Goal: Task Accomplishment & Management: Use online tool/utility

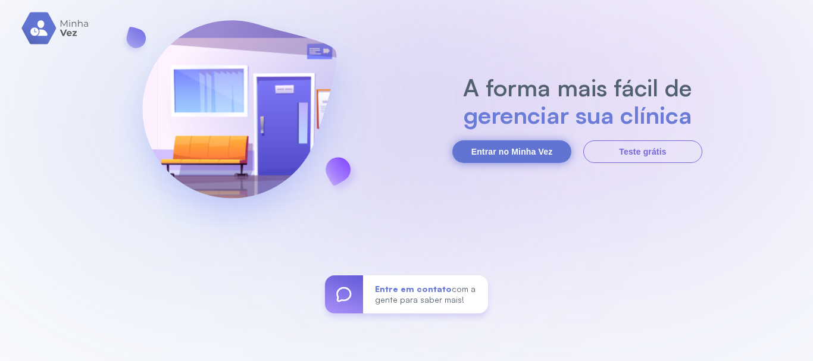
click at [512, 151] on button "Entrar no Minha Vez" at bounding box center [511, 151] width 119 height 23
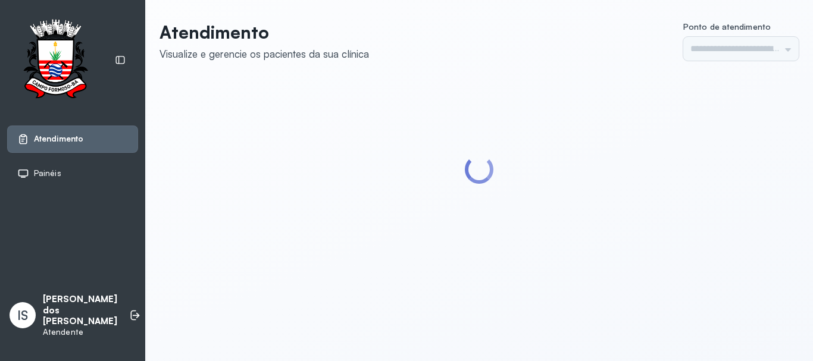
type input "******"
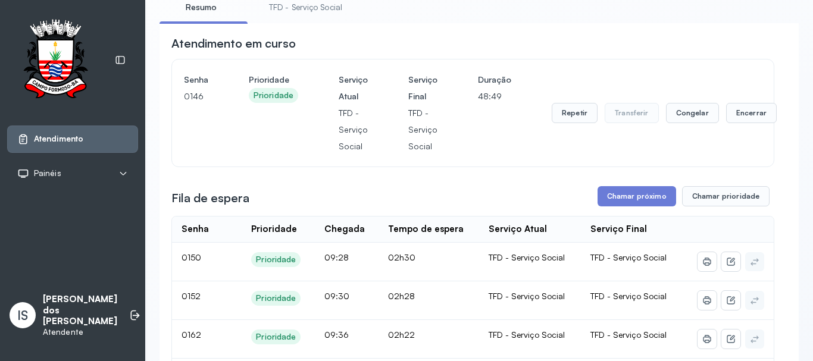
scroll to position [60, 0]
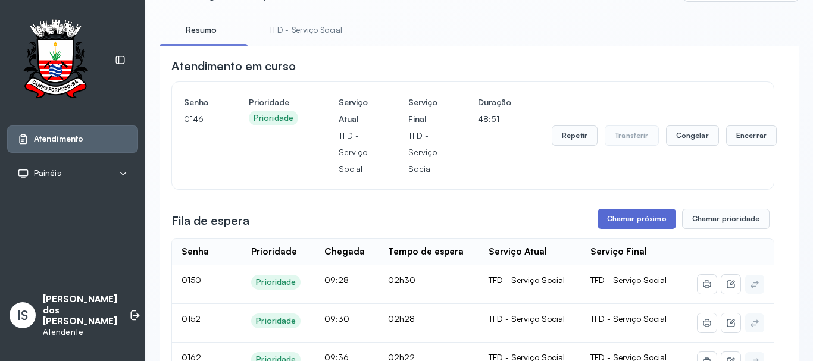
click at [638, 224] on button "Chamar próximo" at bounding box center [636, 219] width 79 height 20
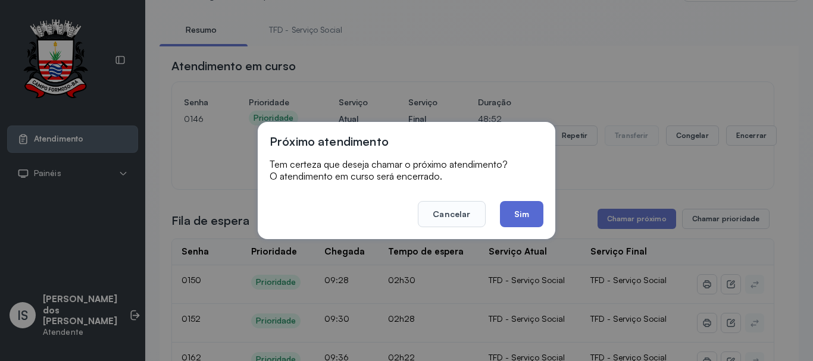
click at [533, 220] on button "Sim" at bounding box center [521, 214] width 43 height 26
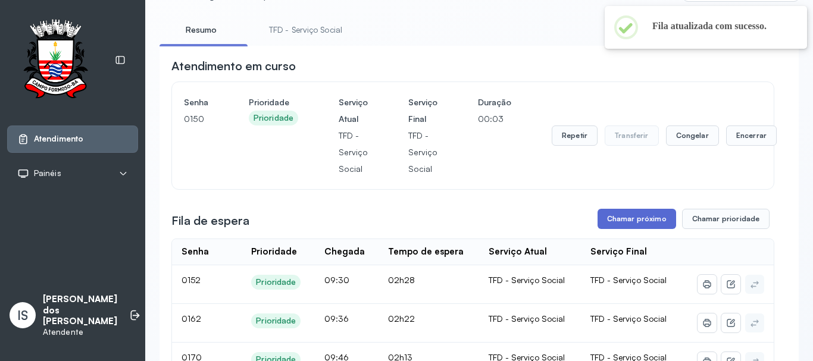
click at [622, 217] on button "Chamar próximo" at bounding box center [636, 219] width 79 height 20
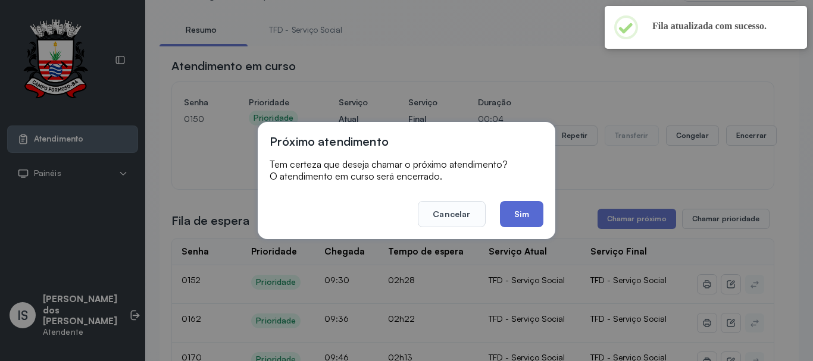
click at [520, 208] on button "Sim" at bounding box center [521, 214] width 43 height 26
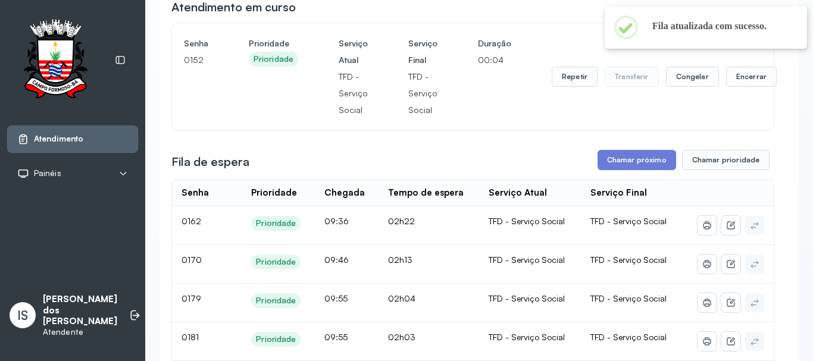
scroll to position [119, 0]
click at [637, 164] on button "Chamar próximo" at bounding box center [636, 159] width 79 height 20
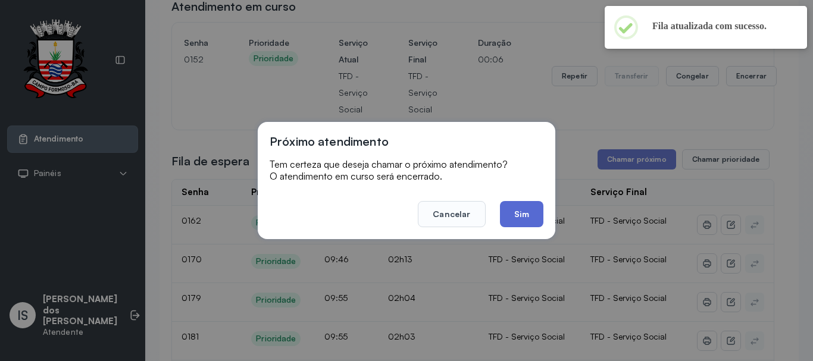
click at [541, 214] on button "Sim" at bounding box center [521, 214] width 43 height 26
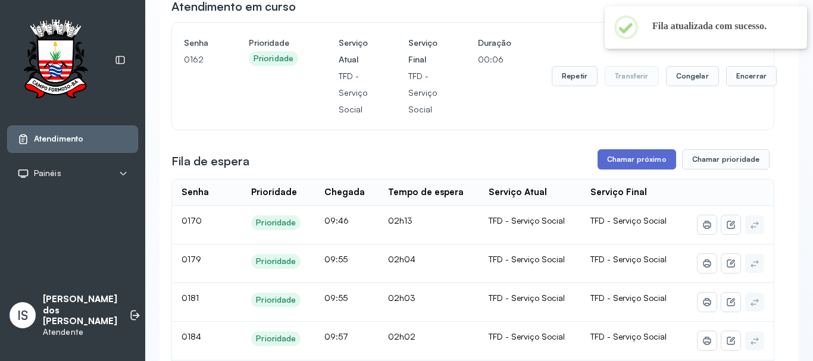
click at [640, 164] on button "Chamar próximo" at bounding box center [636, 159] width 79 height 20
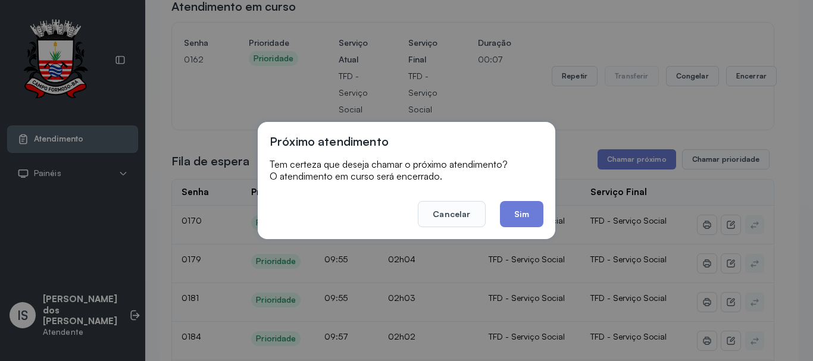
click at [518, 218] on button "Sim" at bounding box center [521, 214] width 43 height 26
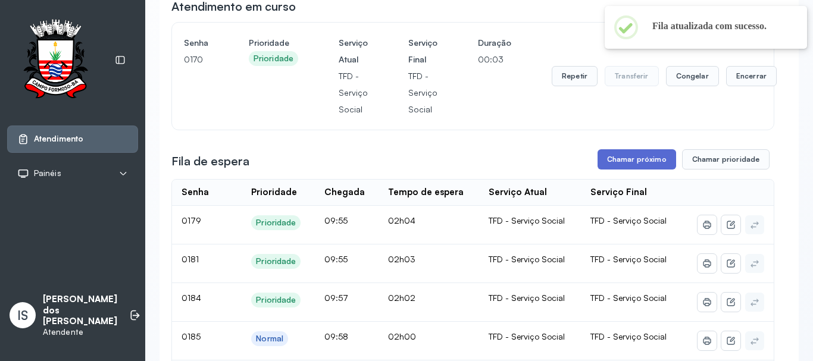
click at [614, 165] on button "Chamar próximo" at bounding box center [636, 159] width 79 height 20
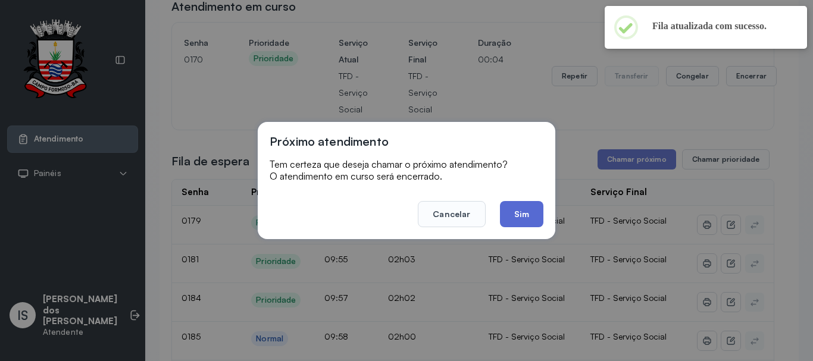
click at [531, 217] on button "Sim" at bounding box center [521, 214] width 43 height 26
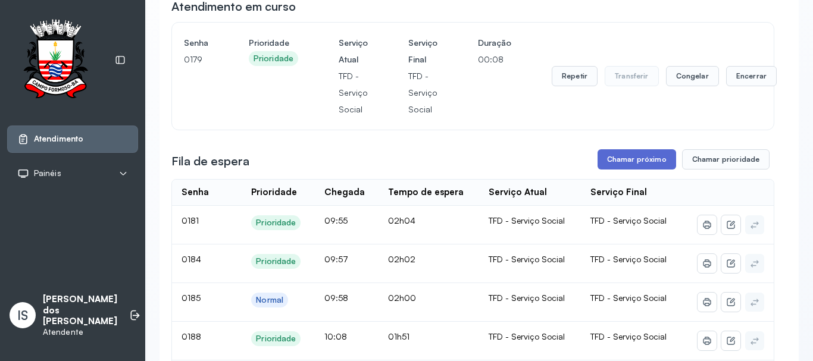
click at [649, 165] on button "Chamar próximo" at bounding box center [636, 159] width 79 height 20
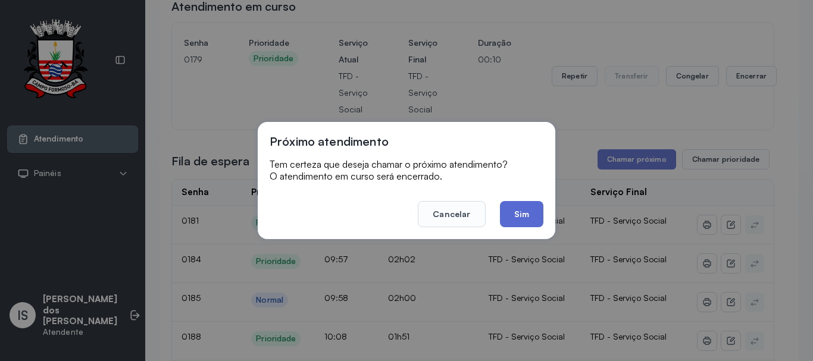
click at [515, 215] on button "Sim" at bounding box center [521, 214] width 43 height 26
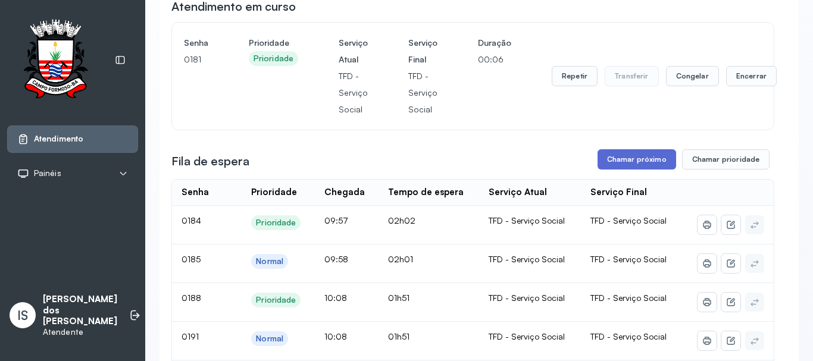
click at [612, 168] on button "Chamar próximo" at bounding box center [636, 159] width 79 height 20
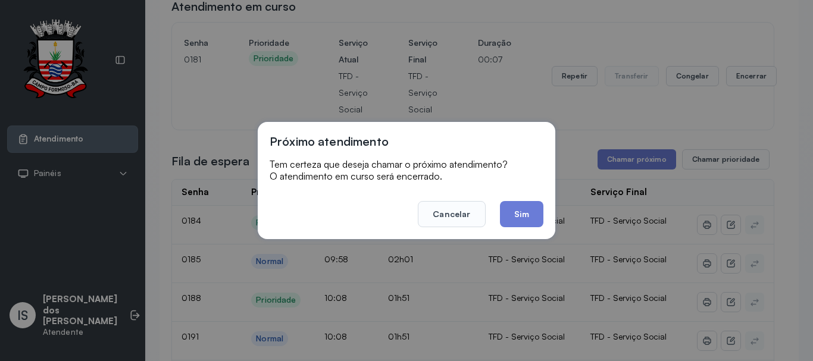
click at [515, 214] on button "Sim" at bounding box center [521, 214] width 43 height 26
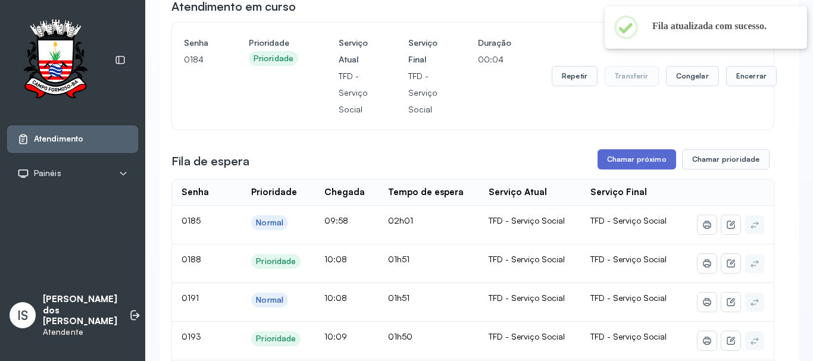
click at [620, 167] on button "Chamar próximo" at bounding box center [636, 159] width 79 height 20
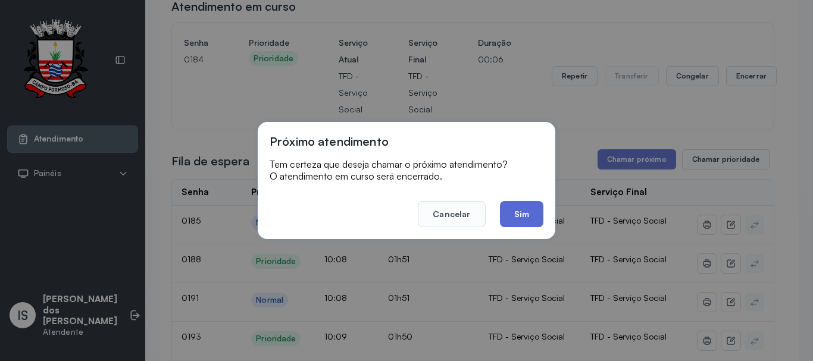
click at [519, 213] on button "Sim" at bounding box center [521, 214] width 43 height 26
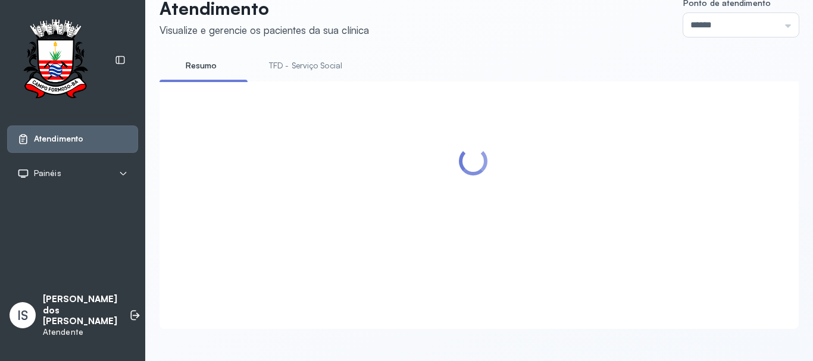
scroll to position [37, 0]
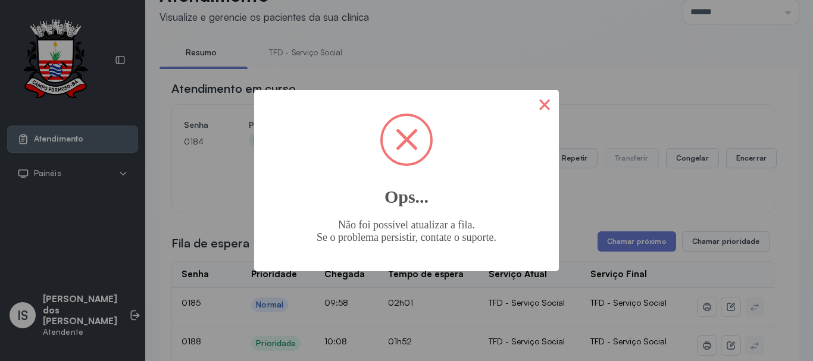
click at [540, 109] on button "×" at bounding box center [544, 104] width 29 height 29
